Goal: Information Seeking & Learning: Learn about a topic

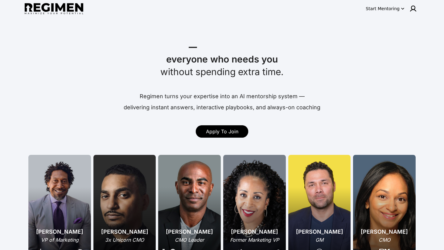
click at [403, 10] on icon "button" at bounding box center [402, 9] width 6 height 6
click at [413, 8] on div at bounding box center [222, 125] width 444 height 250
click at [413, 8] on img at bounding box center [412, 8] width 7 height 7
click at [402, 23] on span "Log In" at bounding box center [402, 21] width 14 height 6
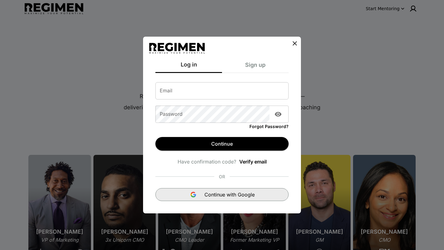
click at [191, 196] on img "button" at bounding box center [192, 194] width 7 height 7
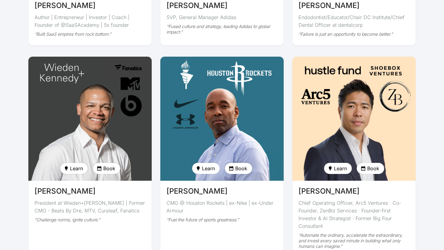
scroll to position [1234, 0]
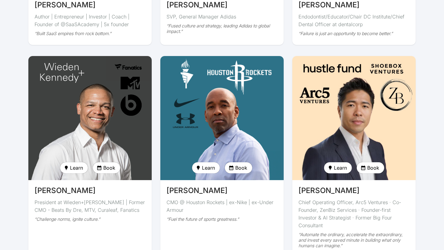
click at [339, 117] on img at bounding box center [353, 118] width 127 height 128
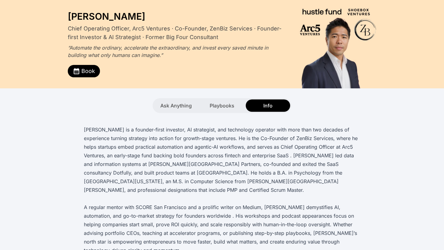
scroll to position [17, 0]
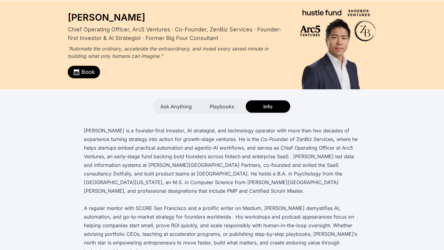
click at [90, 73] on span "Book" at bounding box center [88, 72] width 14 height 9
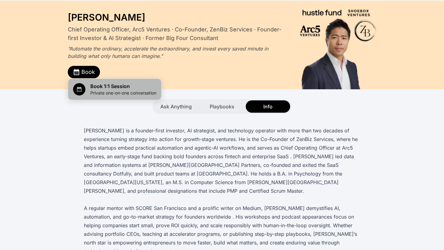
click at [101, 88] on span "Book 1:1 Session" at bounding box center [123, 86] width 66 height 7
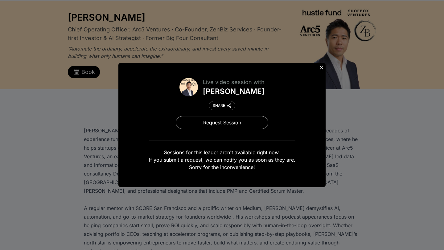
click at [320, 69] on icon at bounding box center [321, 67] width 6 height 6
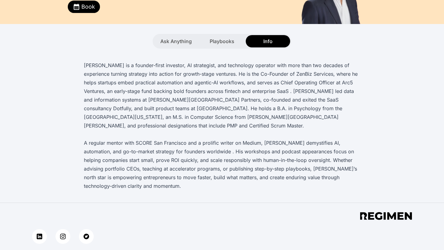
scroll to position [76, 0]
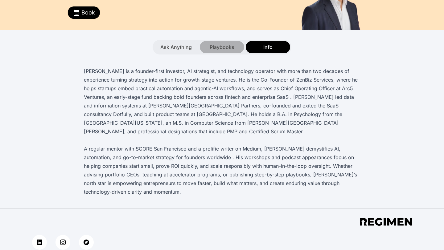
click at [221, 47] on span "Playbooks" at bounding box center [221, 46] width 25 height 7
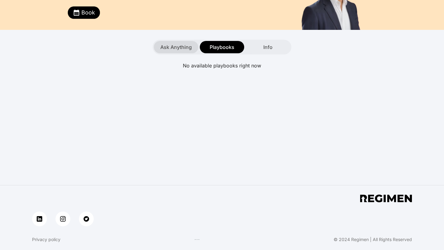
click at [182, 48] on span "Ask Anything" at bounding box center [175, 46] width 31 height 7
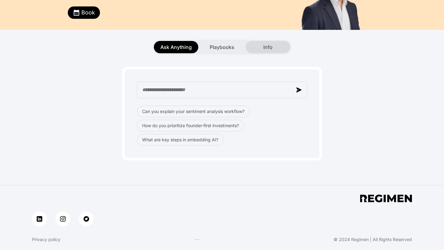
click at [265, 43] on div "Info" at bounding box center [268, 47] width 44 height 12
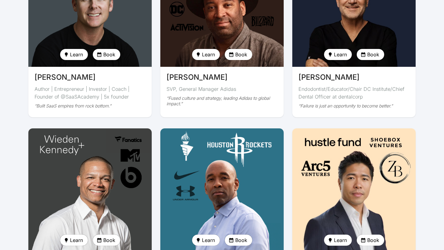
scroll to position [1160, 0]
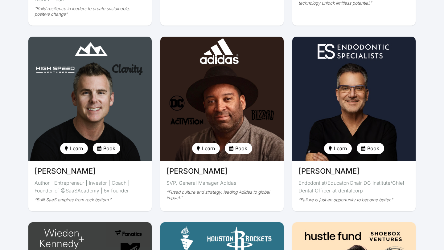
scroll to position [1067, 0]
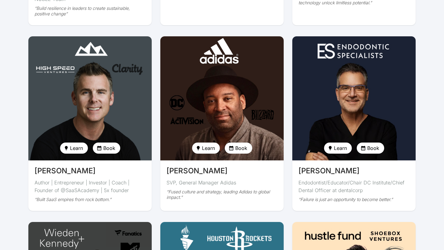
click at [91, 88] on img at bounding box center [89, 99] width 127 height 128
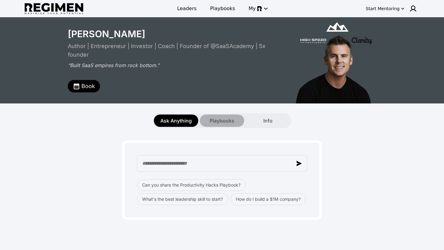
click at [214, 118] on span "Playbooks" at bounding box center [221, 120] width 25 height 7
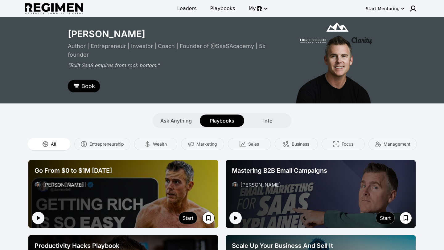
click at [64, 189] on div "Go From $0 to $1M in 12 Months Dan Martell" at bounding box center [123, 177] width 182 height 27
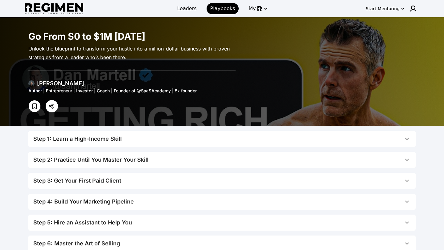
click at [133, 139] on span "Step 1: Learn a High-Income Skill" at bounding box center [218, 139] width 370 height 9
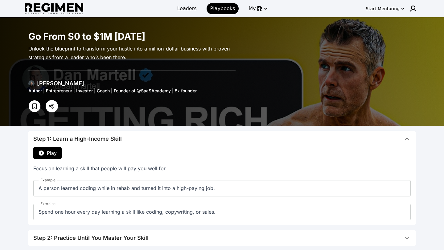
click at [53, 152] on span "Play" at bounding box center [52, 152] width 10 height 7
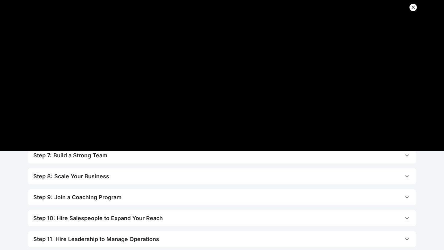
scroll to position [232, 0]
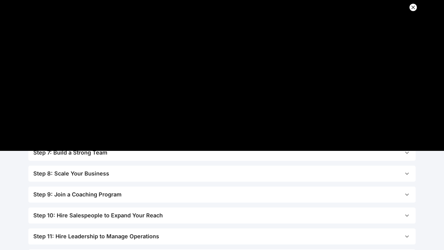
click at [78, 194] on div "Step 9: Join a Coaching Program" at bounding box center [77, 194] width 88 height 9
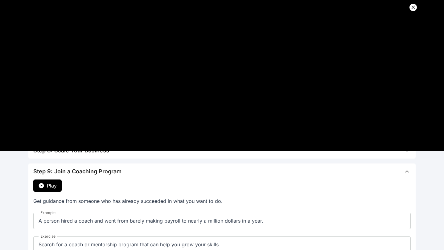
scroll to position [175, 0]
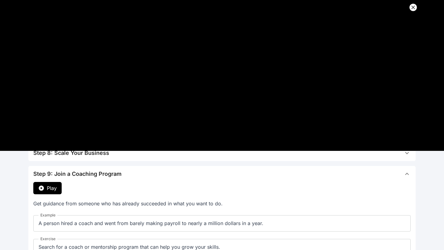
click at [46, 185] on button "Play" at bounding box center [47, 188] width 28 height 12
click at [47, 189] on span "Play" at bounding box center [52, 188] width 10 height 7
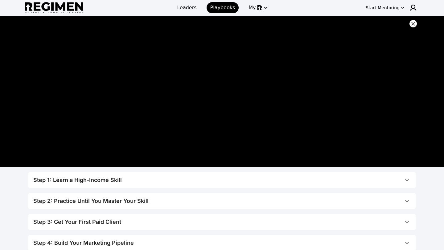
scroll to position [0, 0]
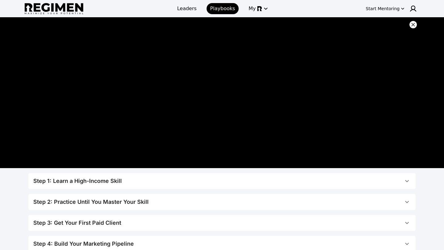
click at [411, 25] on icon at bounding box center [413, 25] width 6 height 6
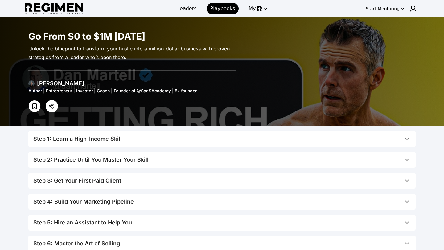
click at [187, 14] on link "Leaders" at bounding box center [186, 8] width 27 height 11
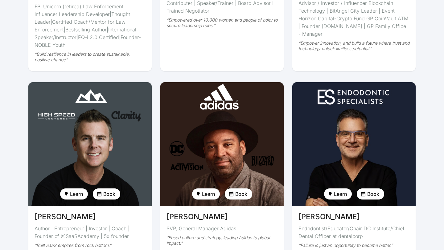
scroll to position [1022, 0]
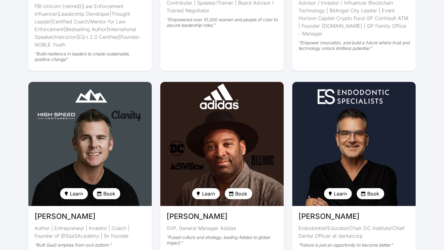
click at [206, 190] on span "Learn" at bounding box center [208, 193] width 13 height 7
click at [210, 212] on div "Get playbook" at bounding box center [213, 209] width 36 height 10
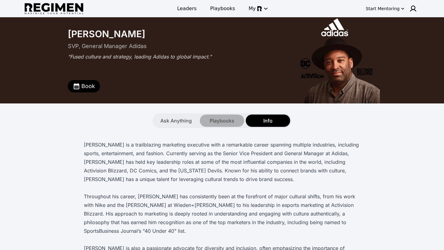
click at [209, 125] on div "Playbooks" at bounding box center [222, 121] width 44 height 12
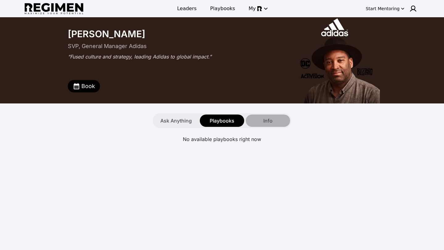
click at [270, 124] on span "Info" at bounding box center [267, 120] width 9 height 7
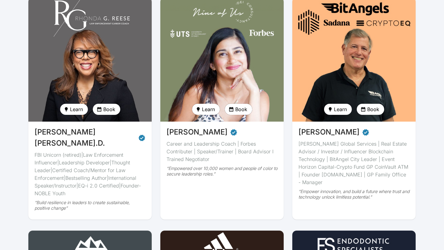
scroll to position [872, 0]
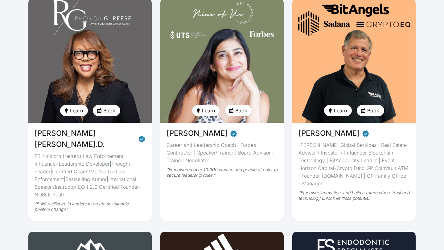
click at [75, 76] on img at bounding box center [89, 61] width 127 height 128
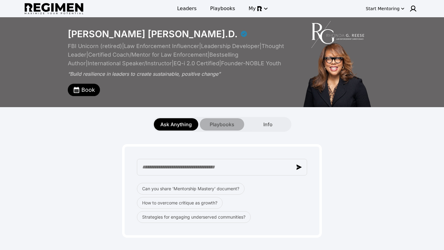
click at [216, 123] on span "Playbooks" at bounding box center [221, 124] width 25 height 7
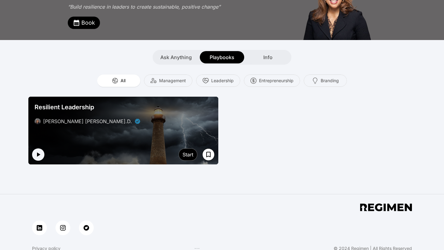
scroll to position [69, 0]
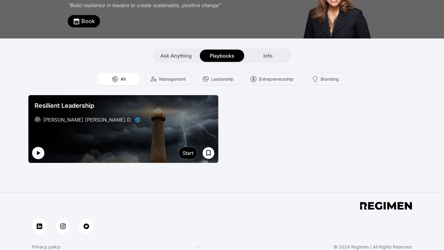
click at [96, 140] on div at bounding box center [123, 129] width 190 height 68
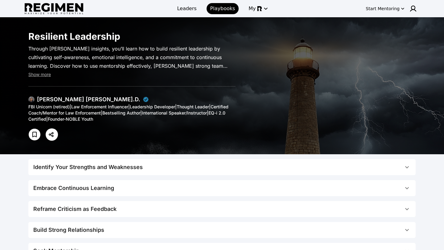
click at [81, 169] on div "Identify Your Strengths and Weaknesses" at bounding box center [87, 167] width 109 height 9
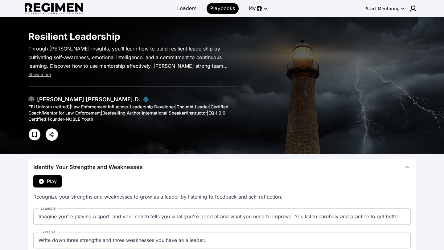
click at [51, 182] on span "Play" at bounding box center [52, 181] width 10 height 7
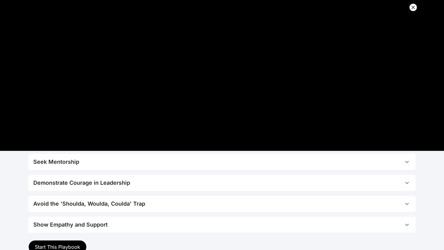
scroll to position [182, 0]
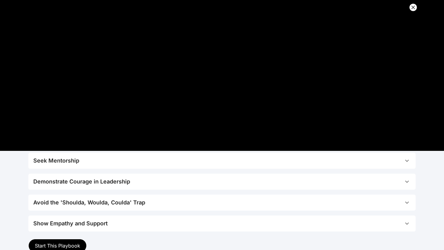
click at [118, 202] on div "Avoid the 'Shoulda, Woulda, Coulda' Trap" at bounding box center [89, 202] width 112 height 9
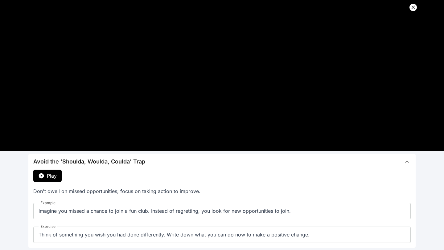
scroll to position [145, 0]
click at [57, 176] on button "Play" at bounding box center [47, 176] width 28 height 12
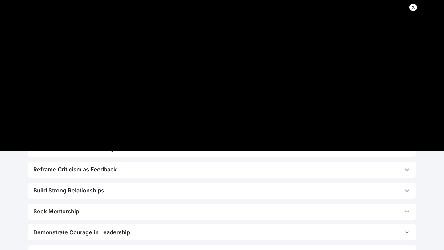
scroll to position [0, 0]
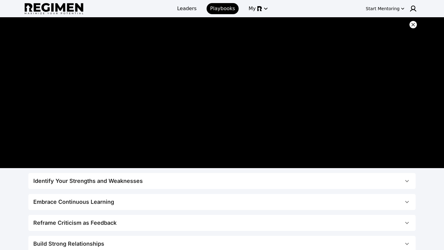
click at [413, 25] on icon at bounding box center [413, 25] width 4 height 4
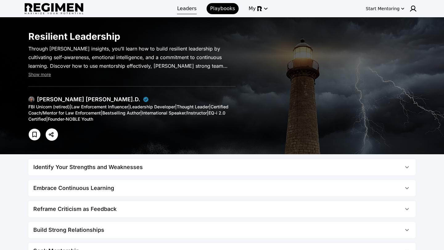
click at [187, 14] on link "Leaders" at bounding box center [186, 8] width 27 height 11
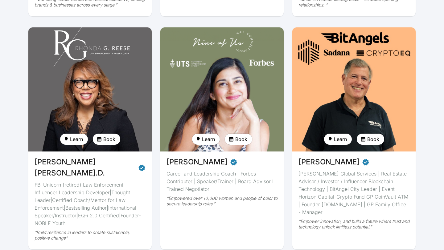
scroll to position [843, 0]
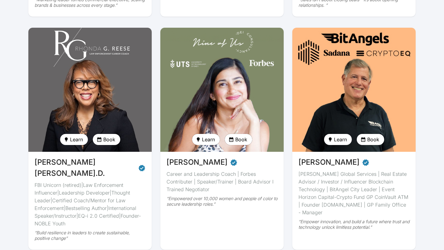
click at [106, 137] on span "Book" at bounding box center [109, 139] width 12 height 7
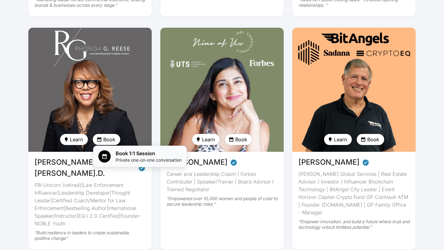
click at [132, 156] on span "Book 1:1 Session" at bounding box center [149, 153] width 66 height 7
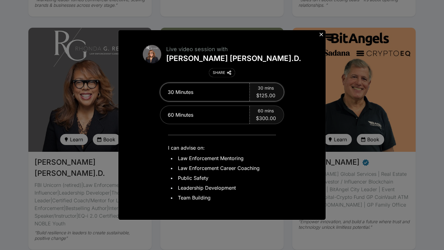
click at [261, 96] on span "$125.00" at bounding box center [265, 95] width 19 height 7
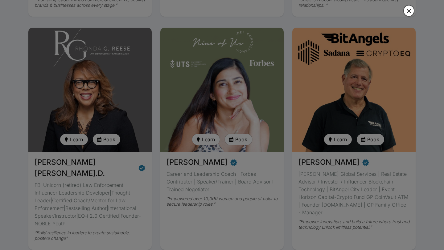
click at [407, 15] on button "button" at bounding box center [408, 11] width 11 height 12
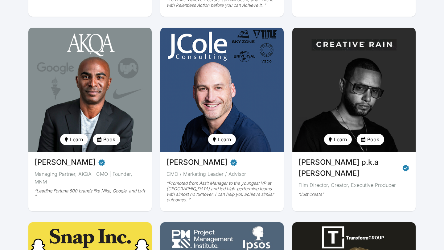
scroll to position [243, 0]
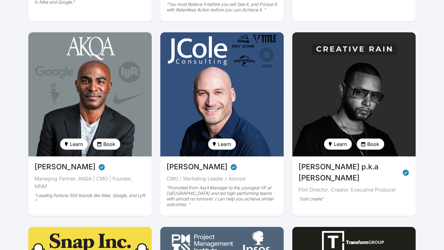
click at [117, 100] on img at bounding box center [89, 94] width 127 height 128
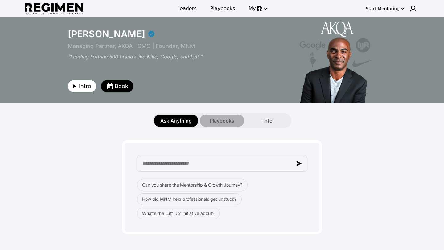
click at [209, 118] on div "Playbooks" at bounding box center [222, 121] width 44 height 12
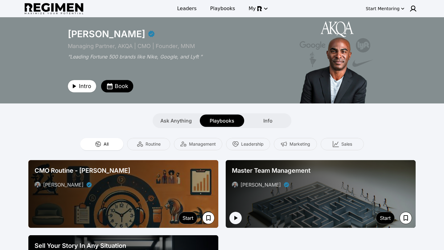
click at [133, 185] on div "[PERSON_NAME]" at bounding box center [123, 184] width 177 height 7
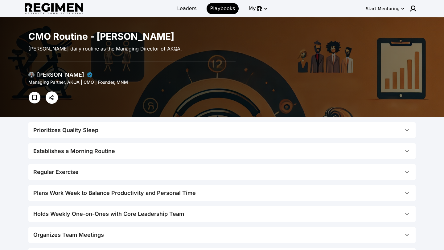
click at [139, 130] on span "Prioritizes Quality Sleep" at bounding box center [218, 130] width 370 height 9
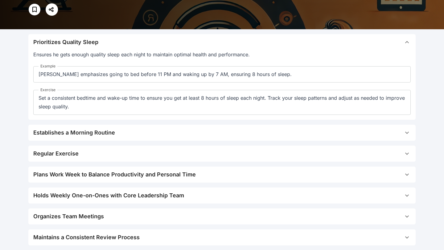
scroll to position [93, 0]
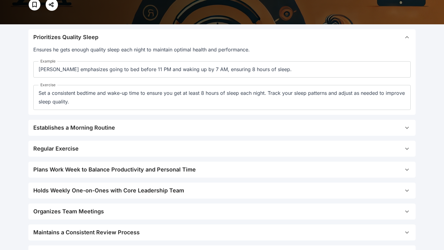
click at [98, 165] on button "Plans Work Week to Balance Productivity and Personal Time" at bounding box center [221, 170] width 387 height 16
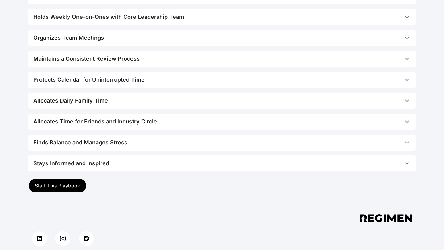
scroll to position [292, 0]
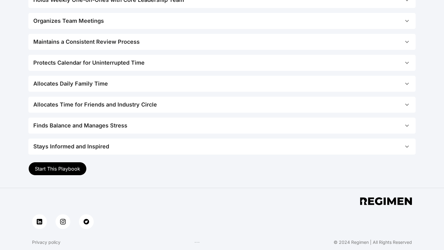
click at [70, 167] on span "Start This Playbook" at bounding box center [57, 169] width 45 height 6
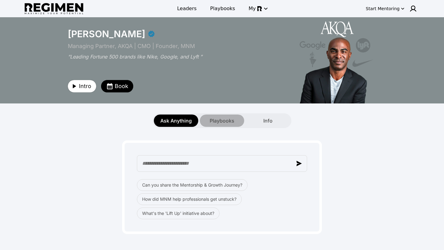
click at [220, 120] on span "Playbooks" at bounding box center [221, 120] width 25 height 7
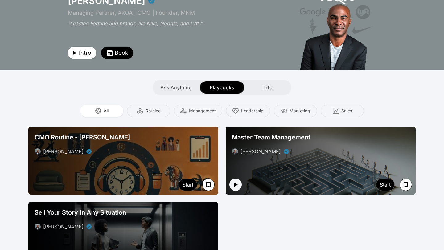
scroll to position [54, 0]
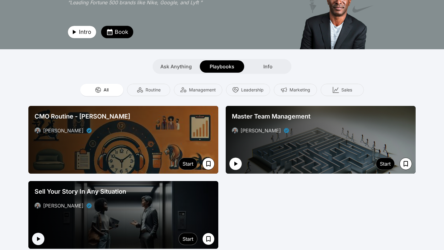
click at [233, 162] on icon "button" at bounding box center [235, 163] width 7 height 7
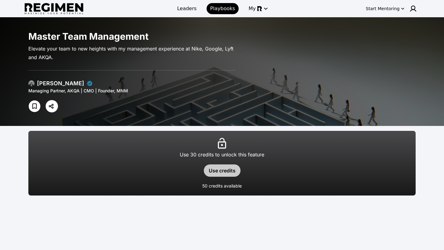
click at [229, 174] on button "Use credits" at bounding box center [222, 171] width 37 height 12
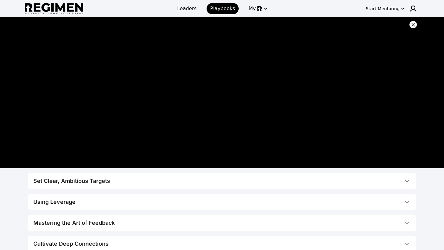
click at [144, 183] on span "Set Clear, Ambitious Targets" at bounding box center [218, 181] width 370 height 9
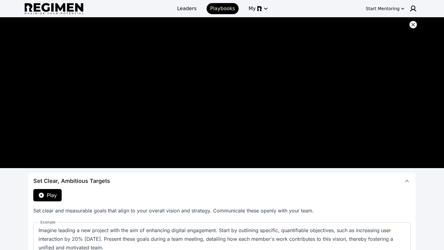
click at [57, 194] on button "Play" at bounding box center [47, 195] width 28 height 12
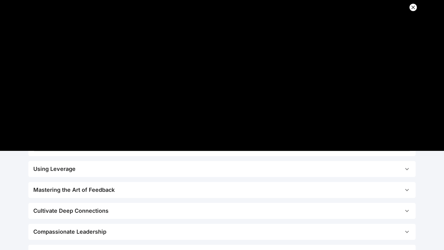
scroll to position [144, 0]
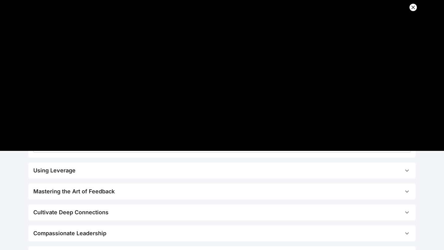
click at [45, 175] on button "Using Leverage" at bounding box center [221, 171] width 387 height 16
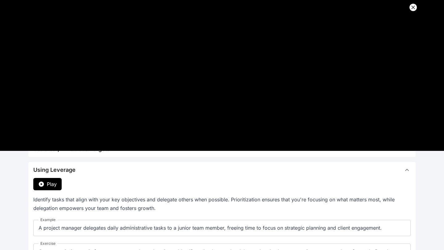
scroll to position [22, 0]
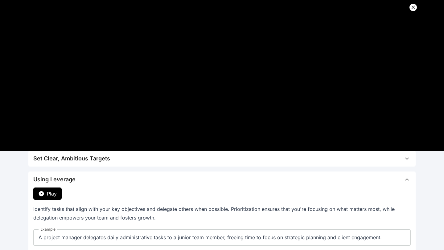
click at [44, 189] on button "Play" at bounding box center [47, 194] width 28 height 12
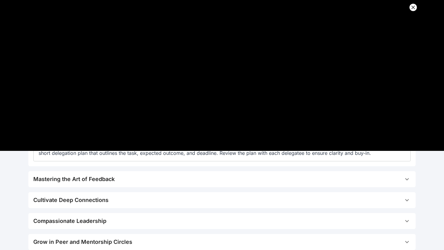
scroll to position [140, 0]
click at [85, 178] on div "Mastering the Art of Feedback" at bounding box center [73, 178] width 81 height 9
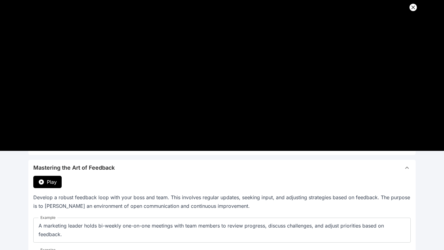
scroll to position [51, 0]
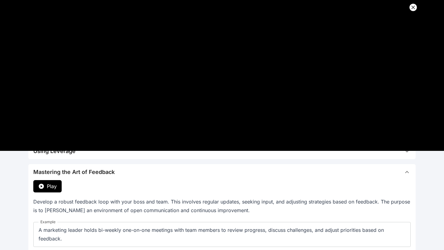
click at [48, 189] on span "Play" at bounding box center [52, 186] width 10 height 7
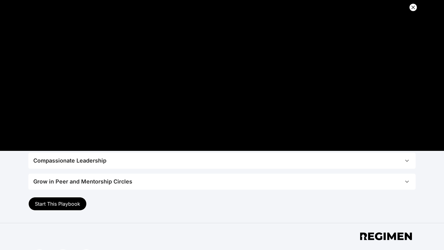
scroll to position [207, 0]
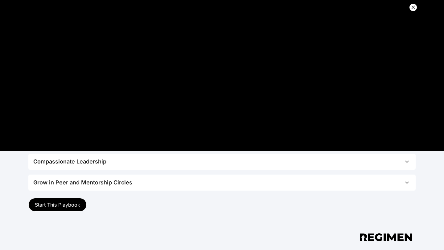
click at [58, 157] on div "Compassionate Leadership" at bounding box center [69, 161] width 73 height 9
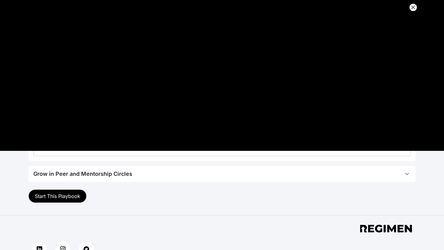
click at [47, 194] on span "Start This Playbook" at bounding box center [57, 196] width 45 height 6
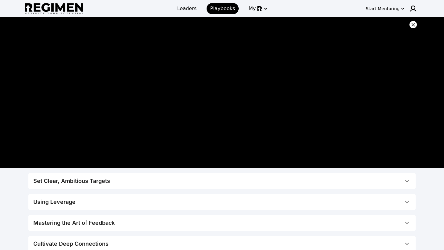
click at [412, 25] on icon at bounding box center [413, 25] width 6 height 6
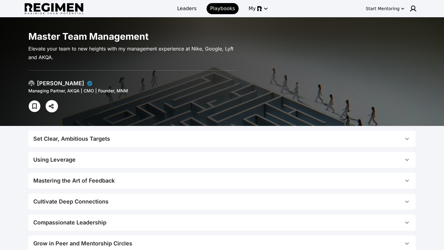
click at [51, 85] on div "[PERSON_NAME]" at bounding box center [60, 83] width 47 height 9
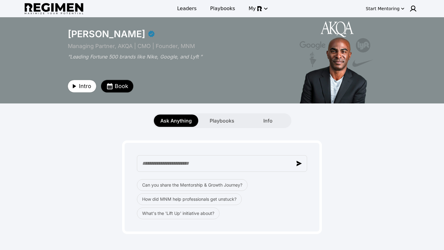
click at [124, 84] on span "Book" at bounding box center [122, 86] width 14 height 9
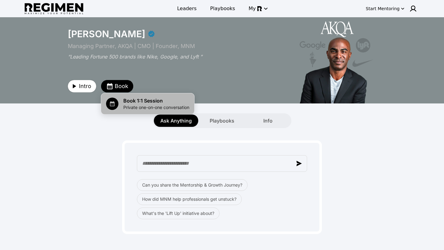
click at [136, 97] on span "Book 1:1 Session" at bounding box center [156, 100] width 66 height 7
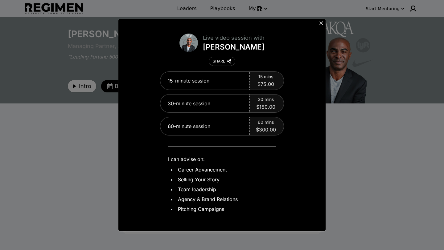
click at [322, 23] on icon at bounding box center [321, 23] width 4 height 4
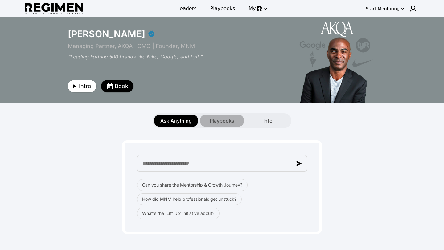
click at [214, 118] on span "Playbooks" at bounding box center [221, 120] width 25 height 7
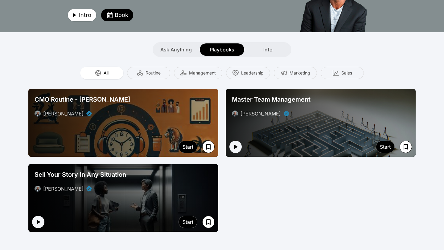
scroll to position [72, 0]
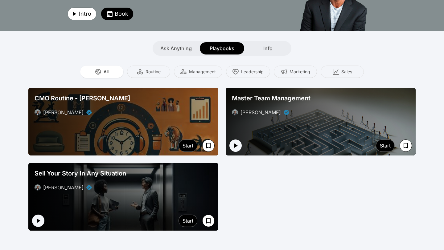
click at [88, 178] on div "Sell Your Story In Any Situation Jabari Hearn" at bounding box center [123, 180] width 182 height 27
